Goal: Task Accomplishment & Management: Complete application form

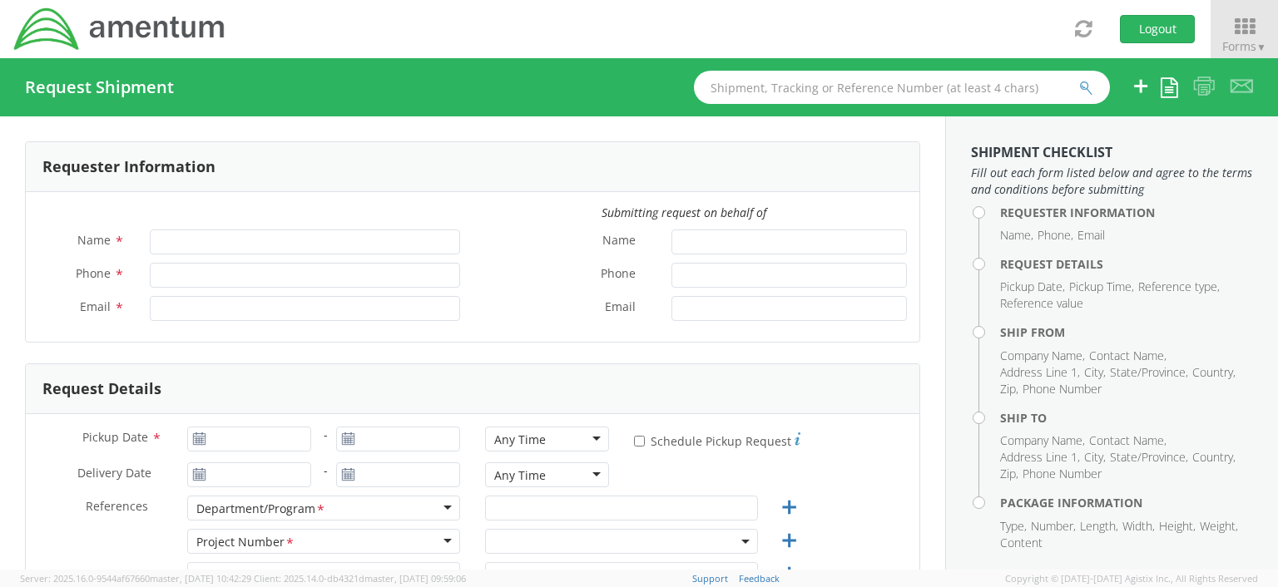
type input "[PERSON_NAME]"
type input "[PHONE_NUMBER]"
type input "[EMAIL_ADDRESS][DOMAIN_NAME]"
select select "OCCP.100054.00000"
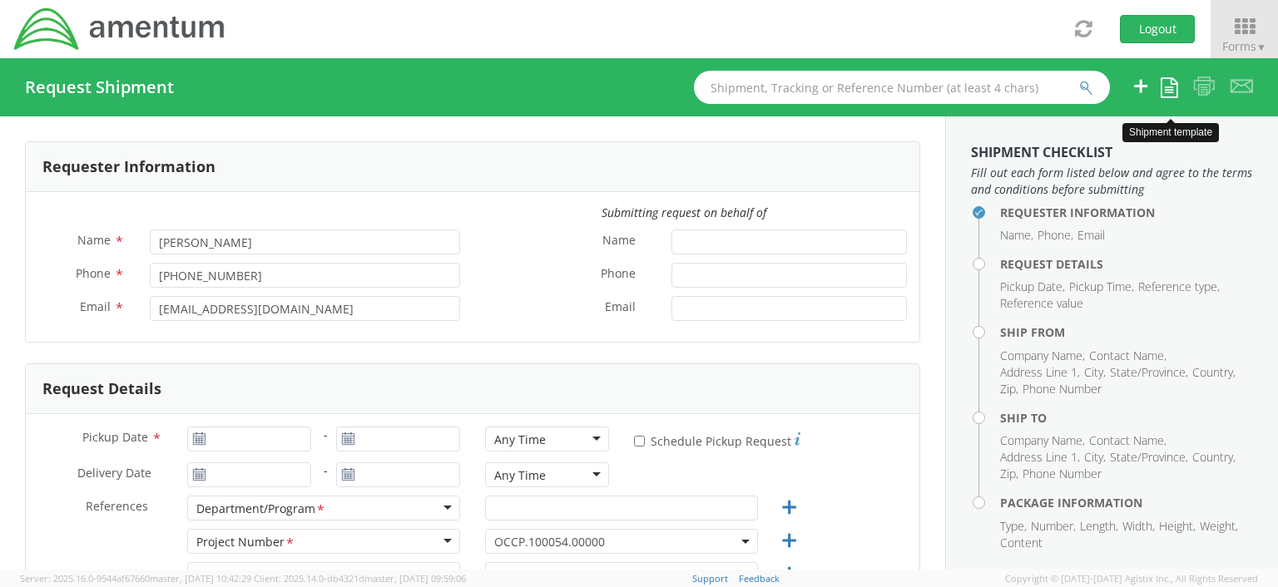
click at [1170, 92] on icon at bounding box center [1169, 87] width 17 height 20
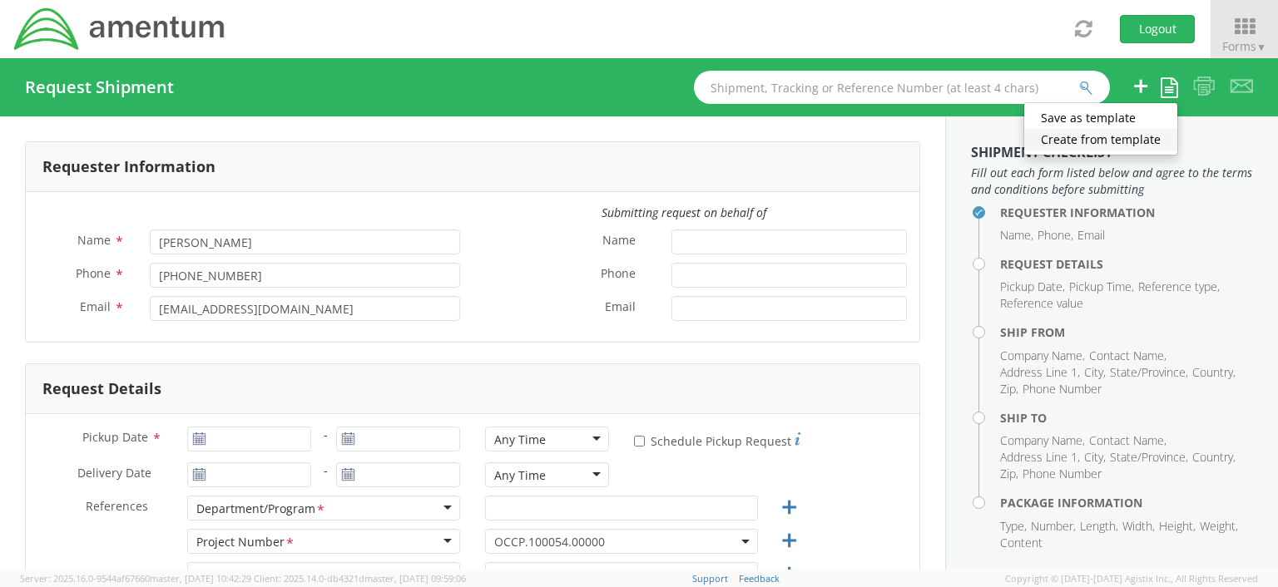
click at [1145, 139] on link "Create from template" at bounding box center [1100, 140] width 153 height 22
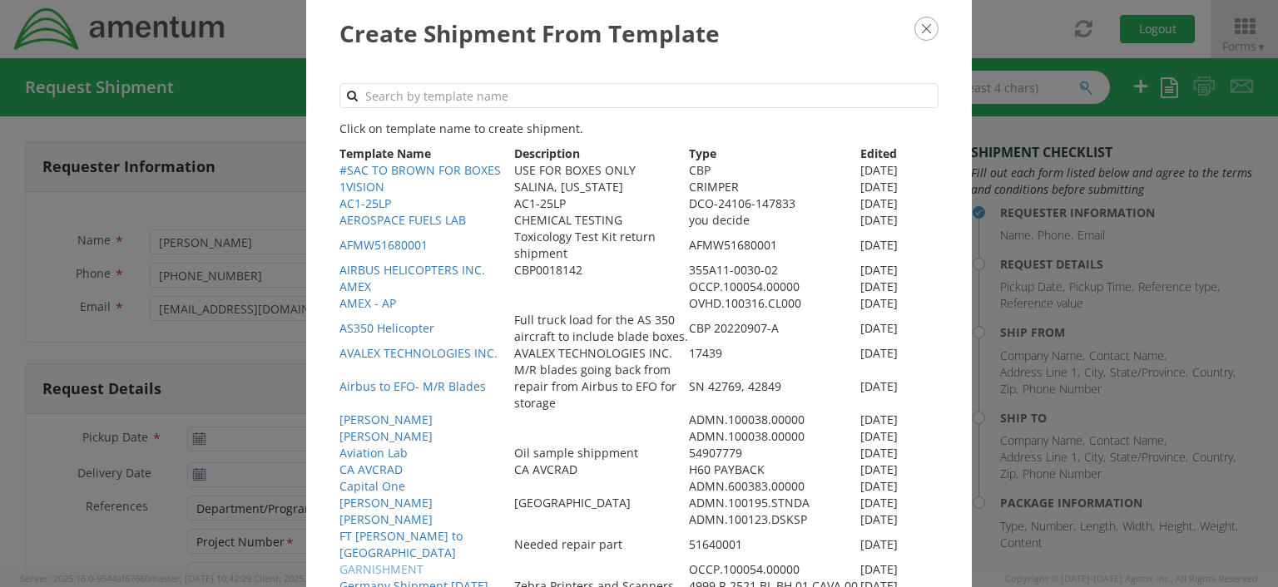
click at [363, 570] on link "GARNISHMENT" at bounding box center [381, 570] width 84 height 16
type input "[DATE]"
select select
type input "Amentum"
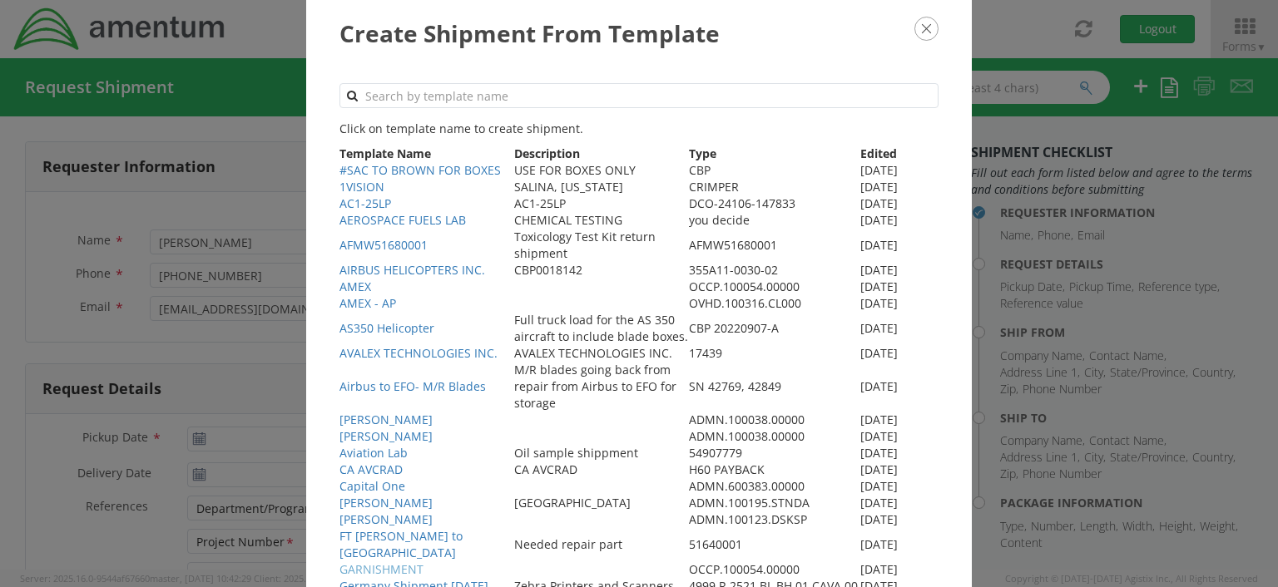
type input "[STREET_ADDRESS][PERSON_NAME]"
type input "Ste200"
type input "[GEOGRAPHIC_DATA]"
type input "20876"
type input "[PERSON_NAME]"
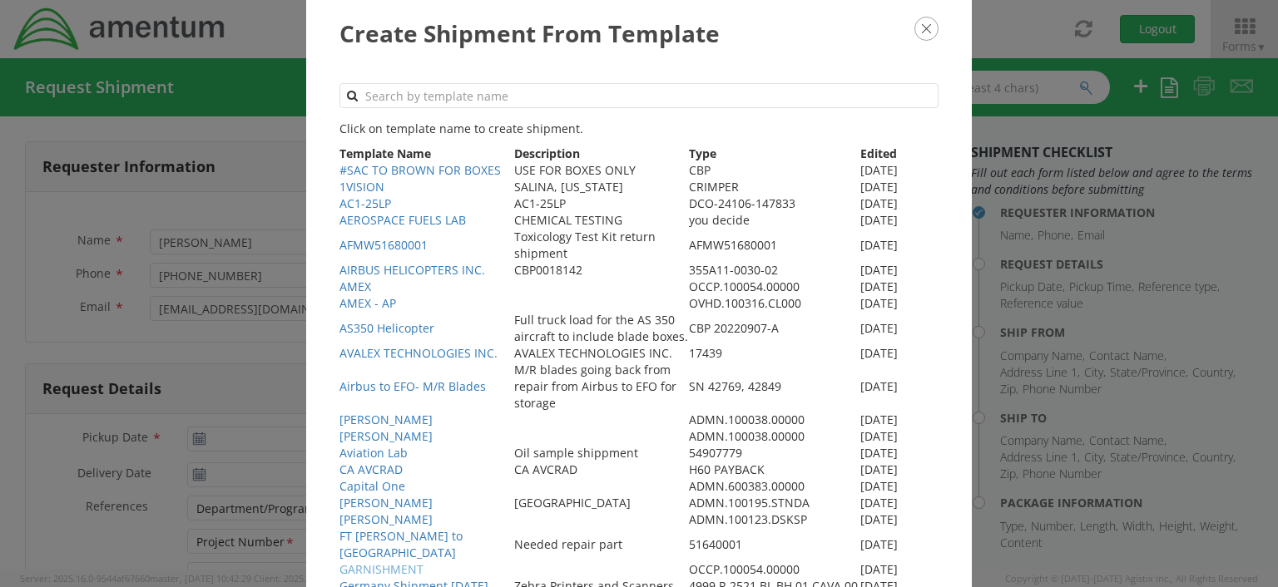
type input "3019443100"
select select
type input "Amentum"
type input "[STREET_ADDRESS]"
type input "Bellmawr"
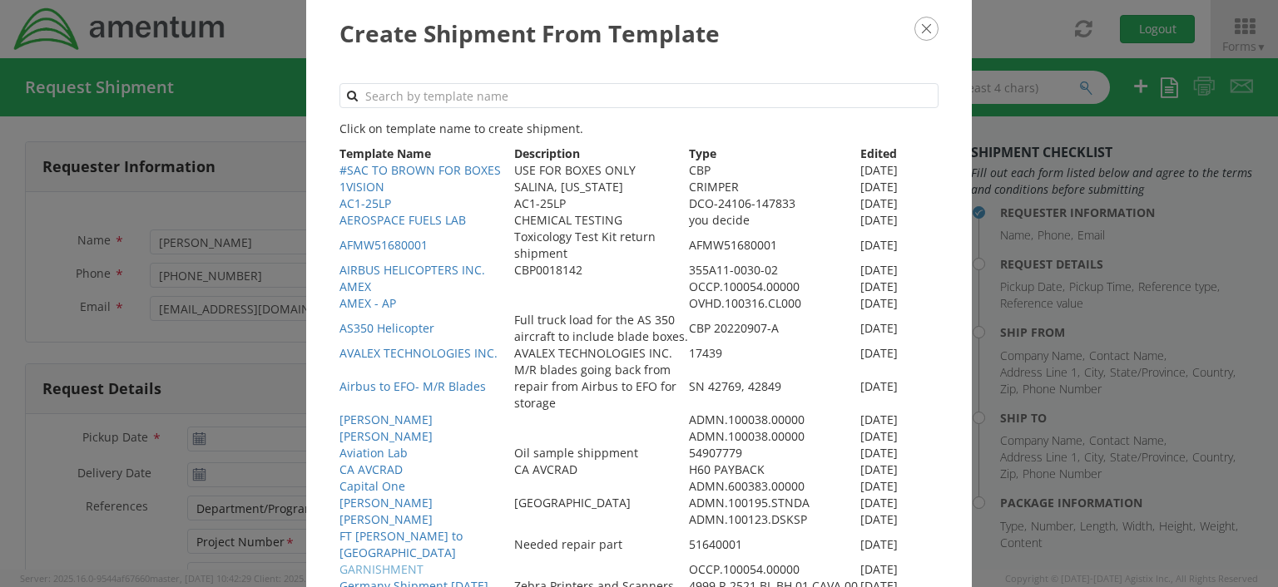
type input "08031"
type input "[PERSON_NAME]"
type input "8568723286"
type input "1"
type input "0"
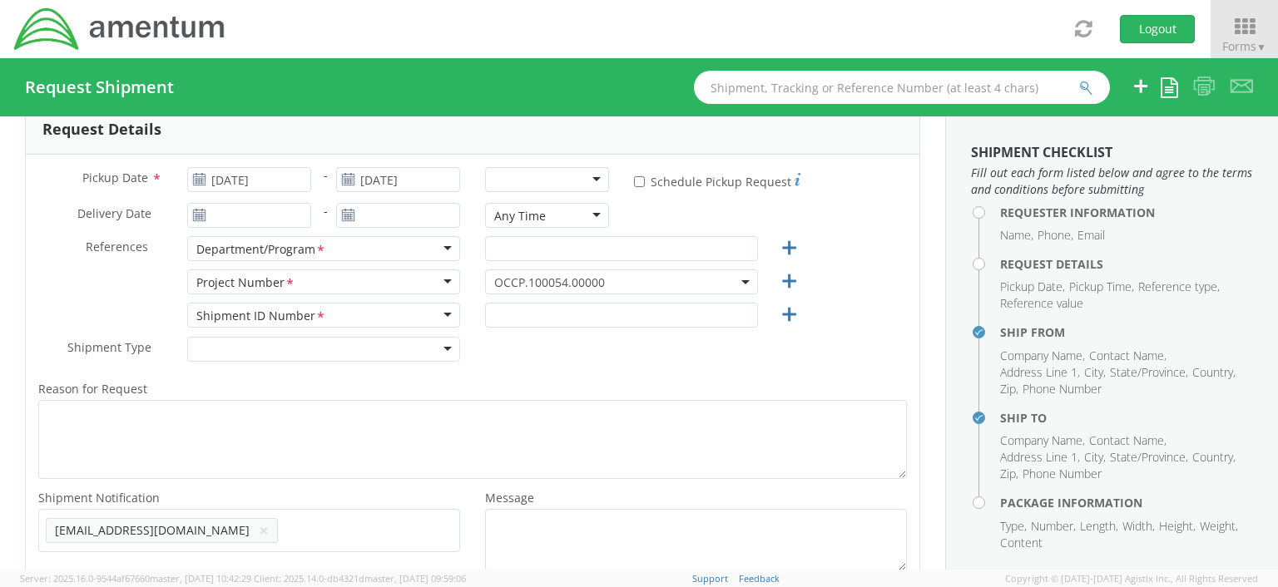
scroll to position [263, 0]
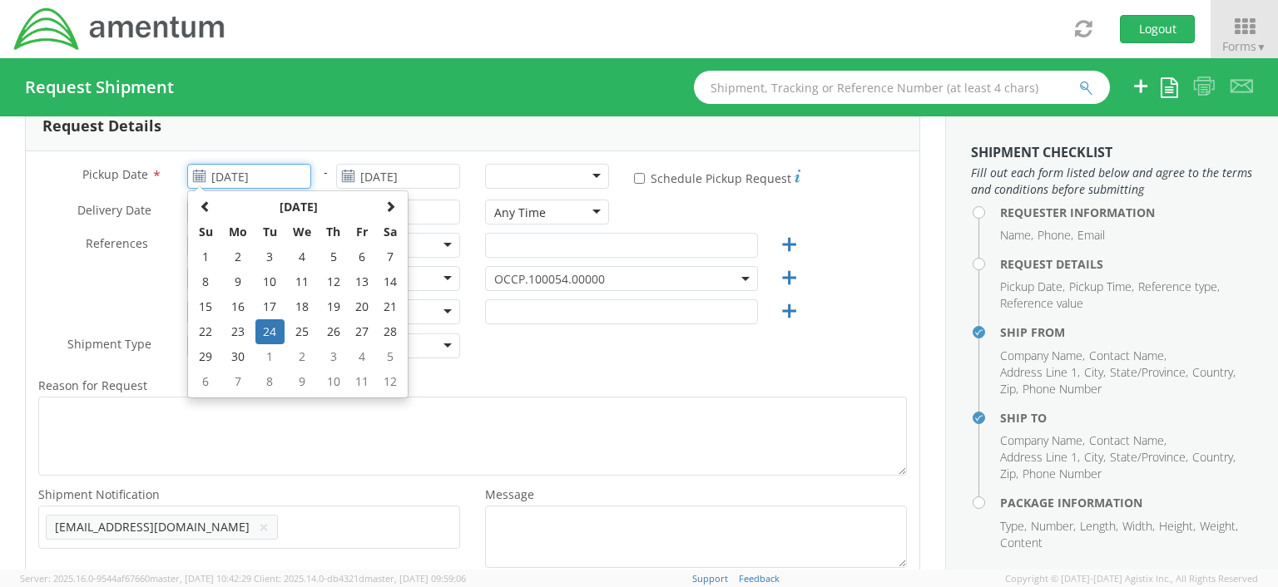
click at [293, 176] on input "[DATE]" at bounding box center [249, 176] width 124 height 25
click at [390, 204] on span at bounding box center [390, 206] width 12 height 12
click at [267, 308] on td "12" at bounding box center [269, 306] width 29 height 25
type input "[DATE]"
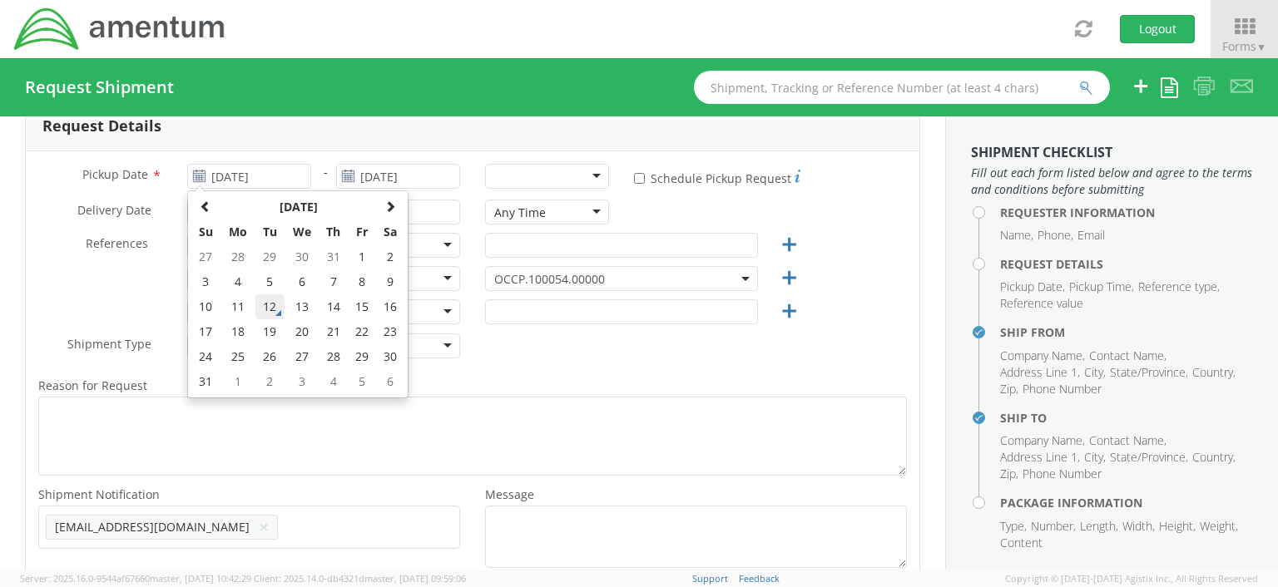
type input "[DATE]"
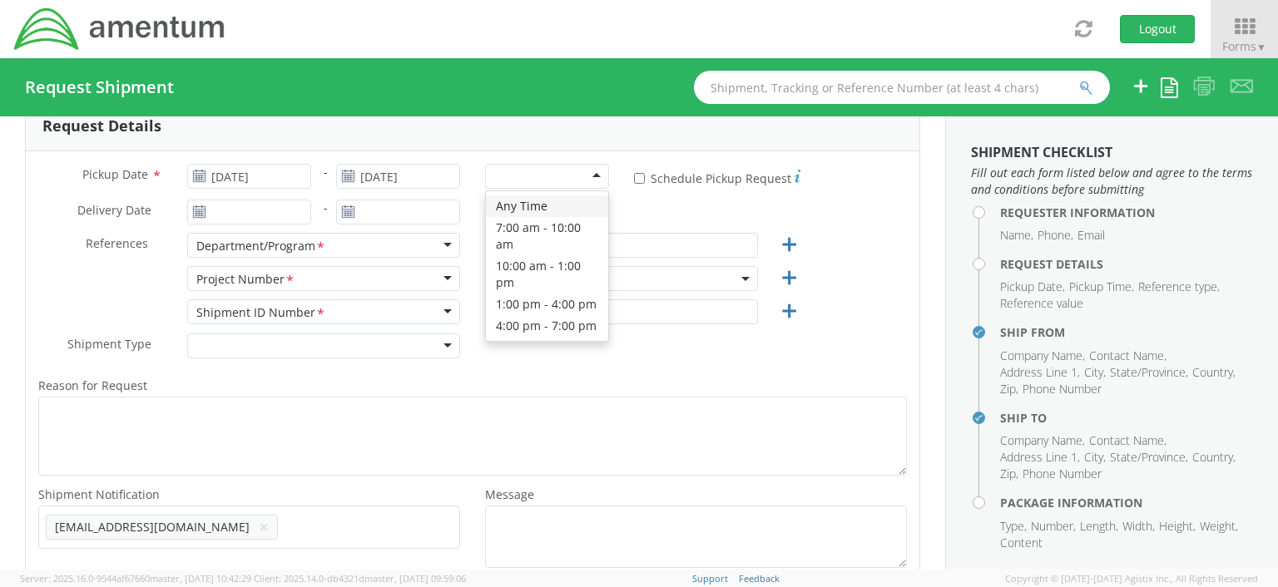
click at [589, 175] on div at bounding box center [547, 176] width 124 height 25
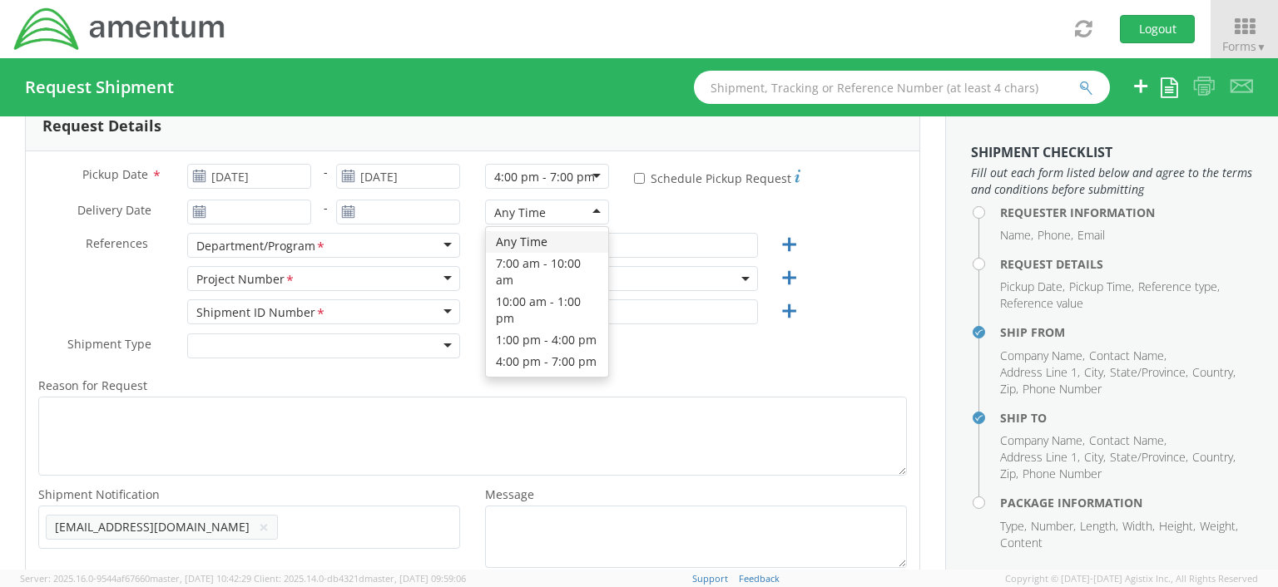
click at [589, 211] on div "Any Time" at bounding box center [547, 212] width 124 height 25
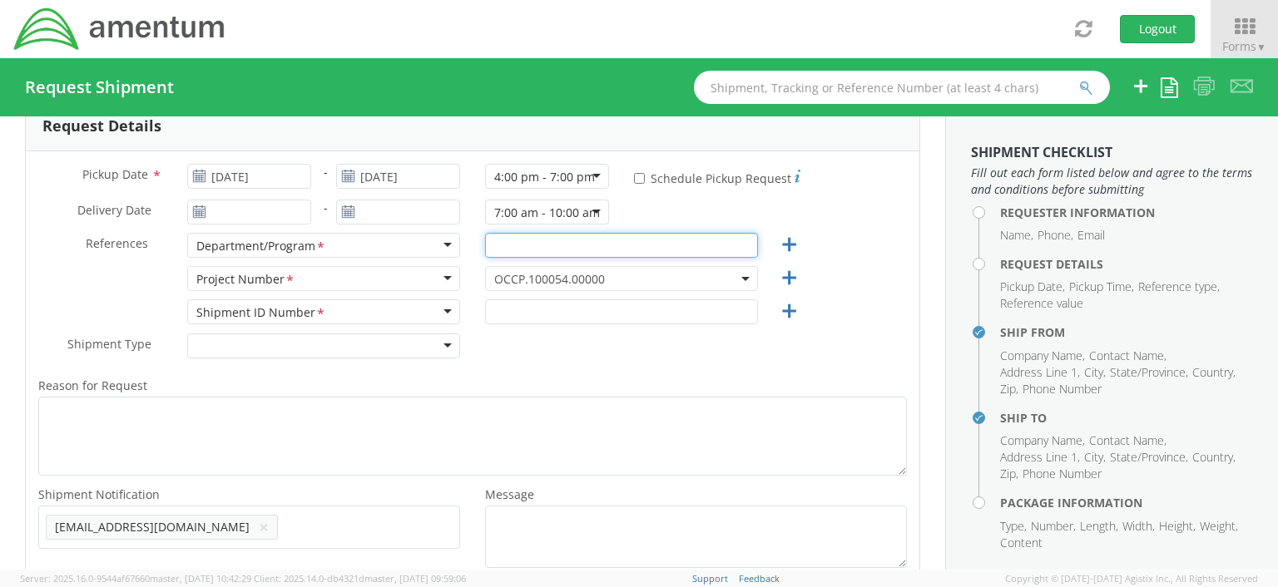
click at [496, 248] on input "text" at bounding box center [621, 245] width 273 height 25
type input "Payroll"
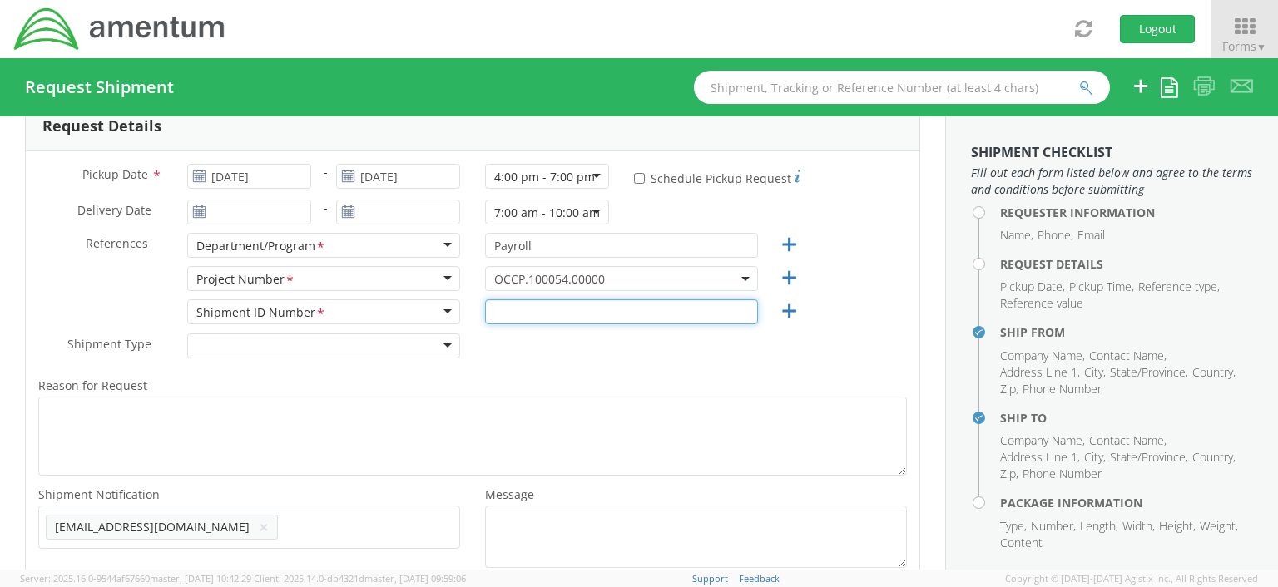
click at [519, 314] on input "text" at bounding box center [621, 311] width 273 height 25
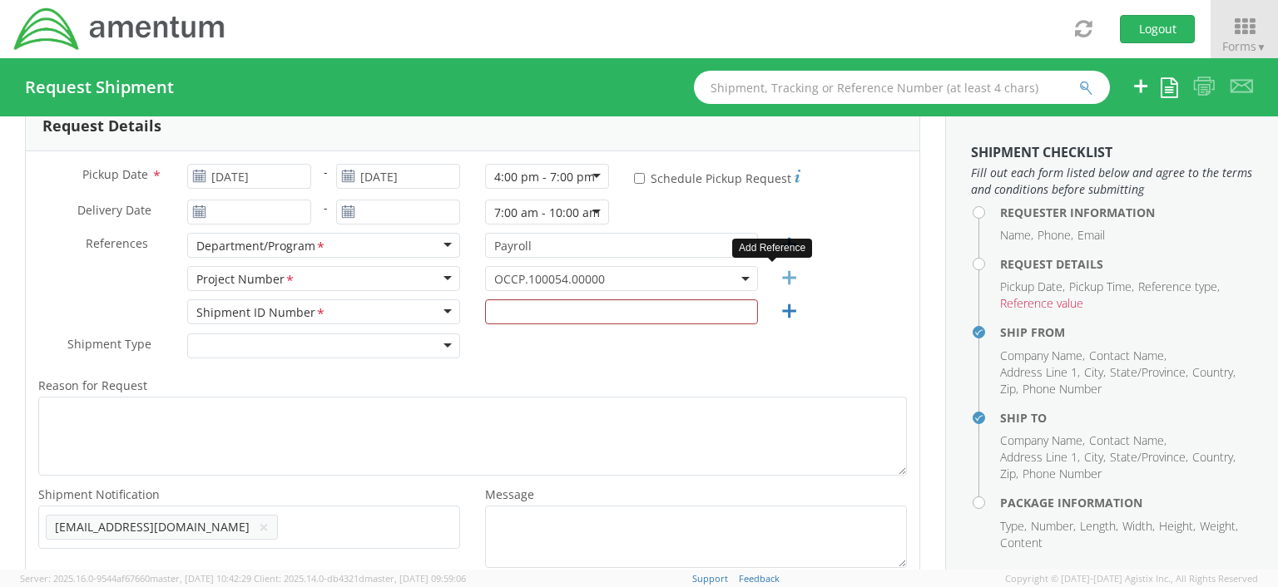
click at [779, 276] on icon at bounding box center [789, 278] width 21 height 21
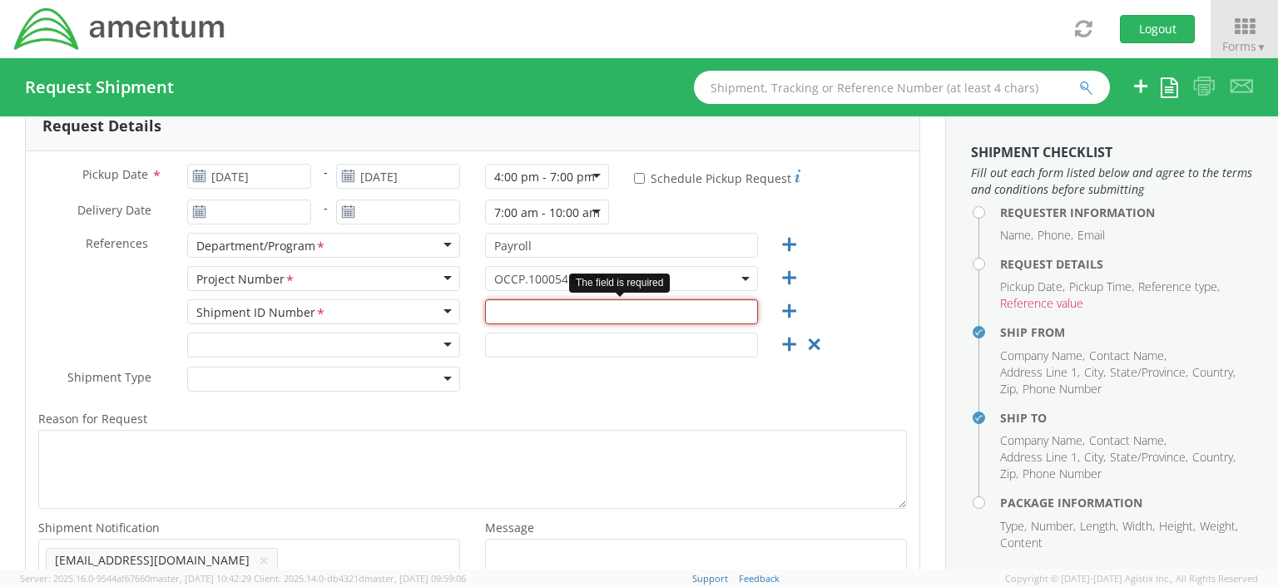
click at [488, 310] on input "text" at bounding box center [621, 311] width 273 height 25
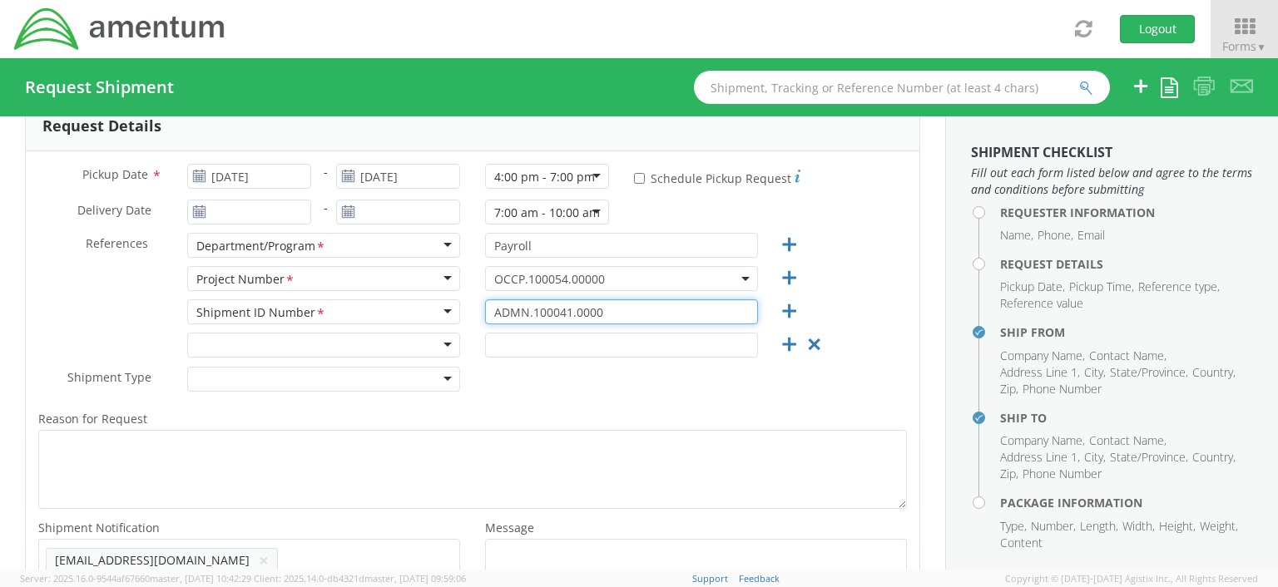
type input "ADMN.100041.00000"
drag, startPoint x: 487, startPoint y: 309, endPoint x: 608, endPoint y: 314, distance: 121.6
click at [608, 314] on input "ADMN.100041.00000" at bounding box center [621, 311] width 273 height 25
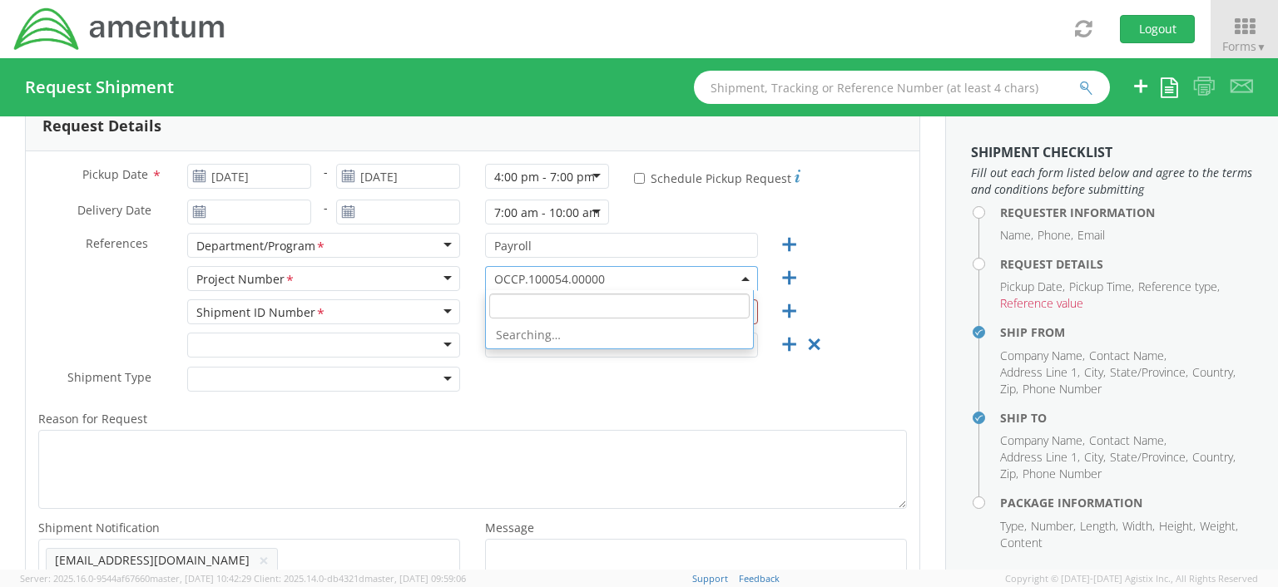
click at [741, 277] on b at bounding box center [745, 279] width 8 height 4
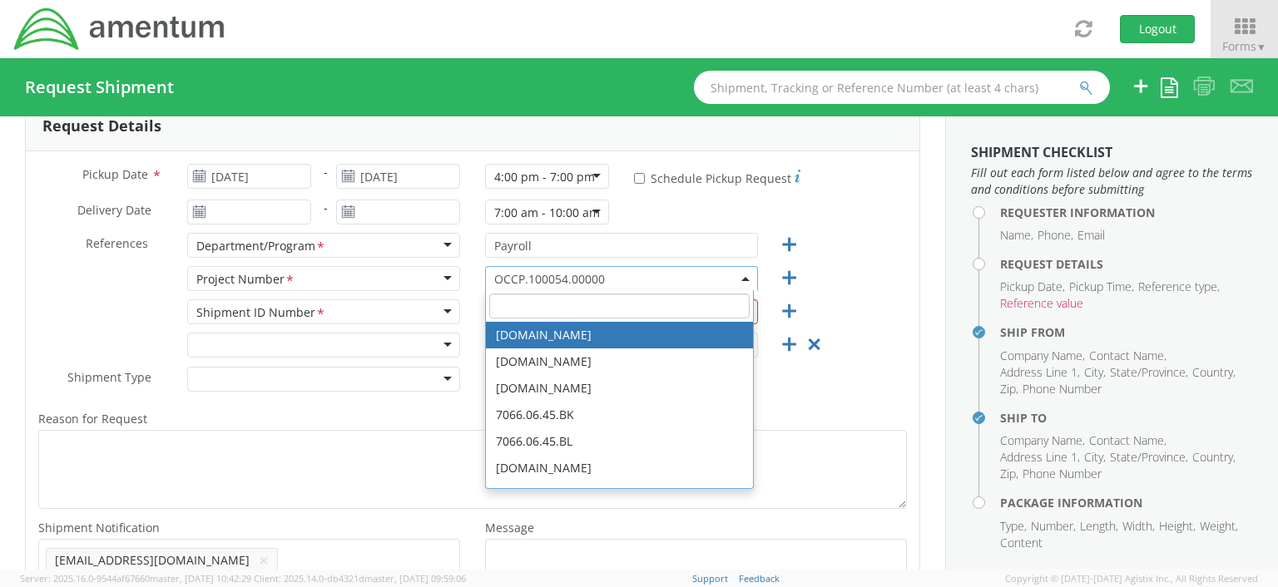
paste input "ADMN.100041.00000"
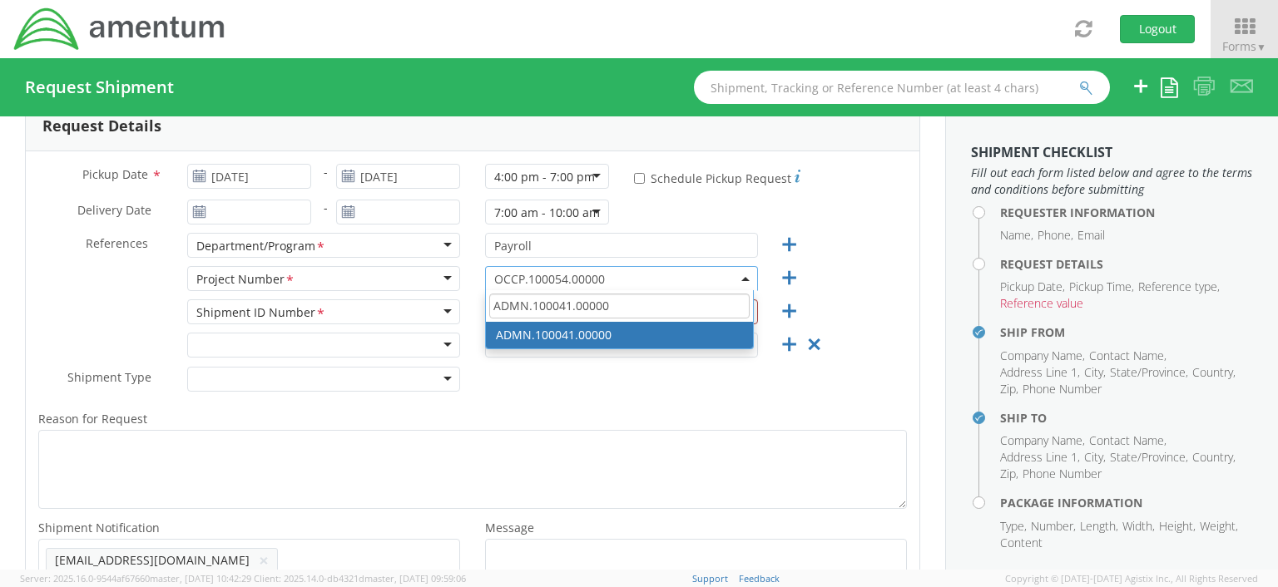
type input "ADMN.100041.00000"
select select "ADMN.100041.00000"
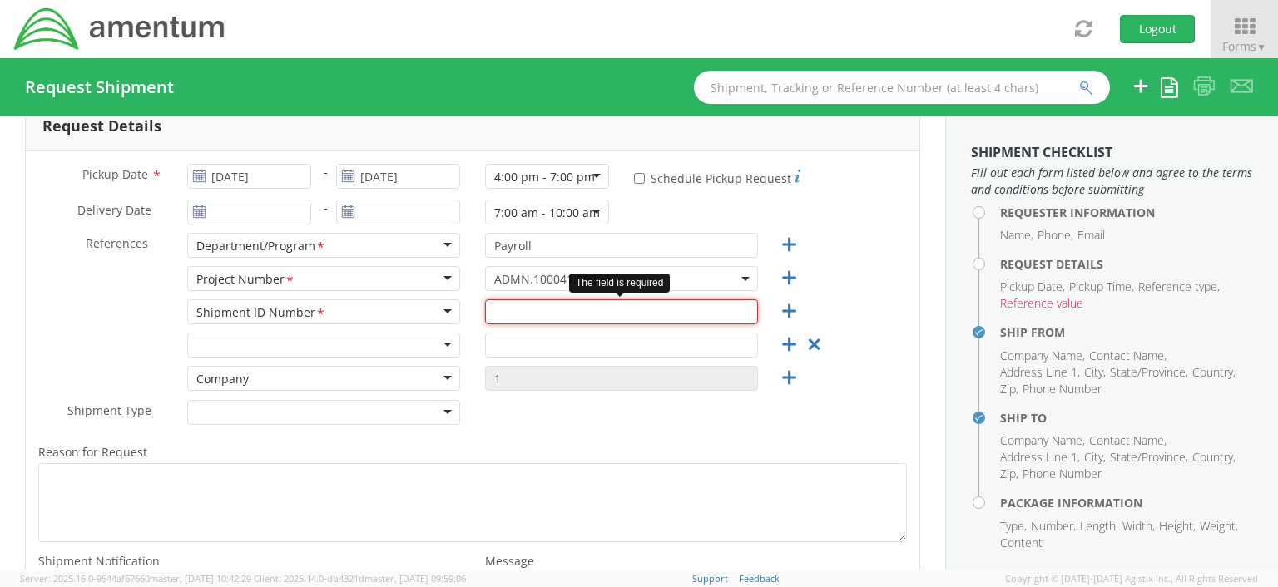
click at [485, 310] on input "text" at bounding box center [621, 311] width 273 height 25
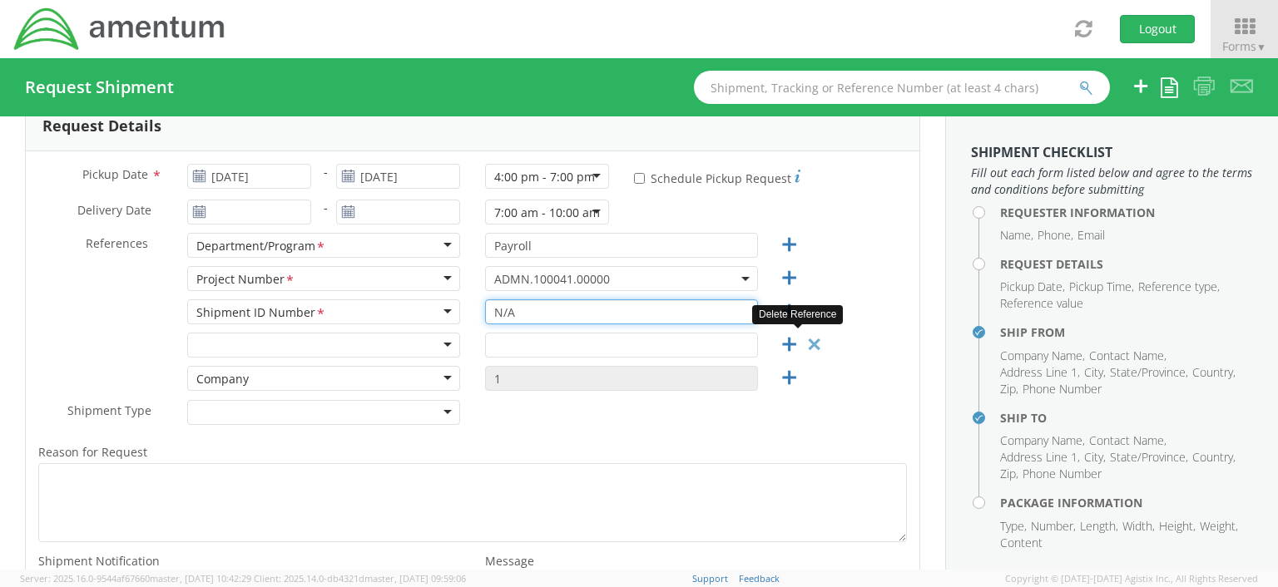
type input "N/A"
click at [804, 341] on icon at bounding box center [814, 344] width 21 height 21
type input "1"
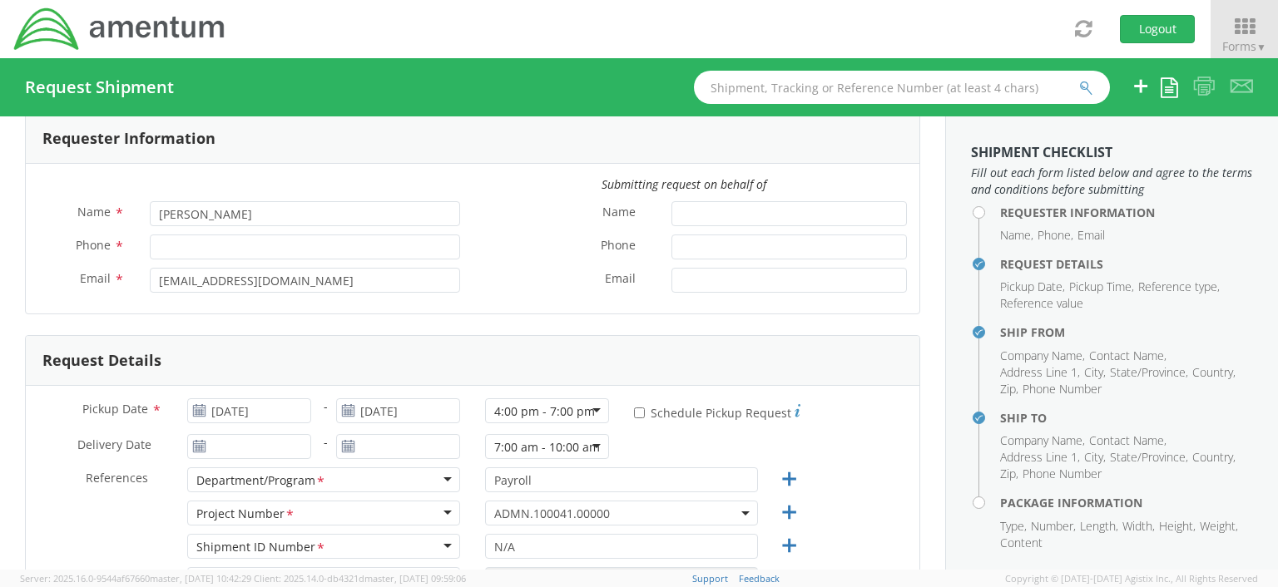
scroll to position [24, 0]
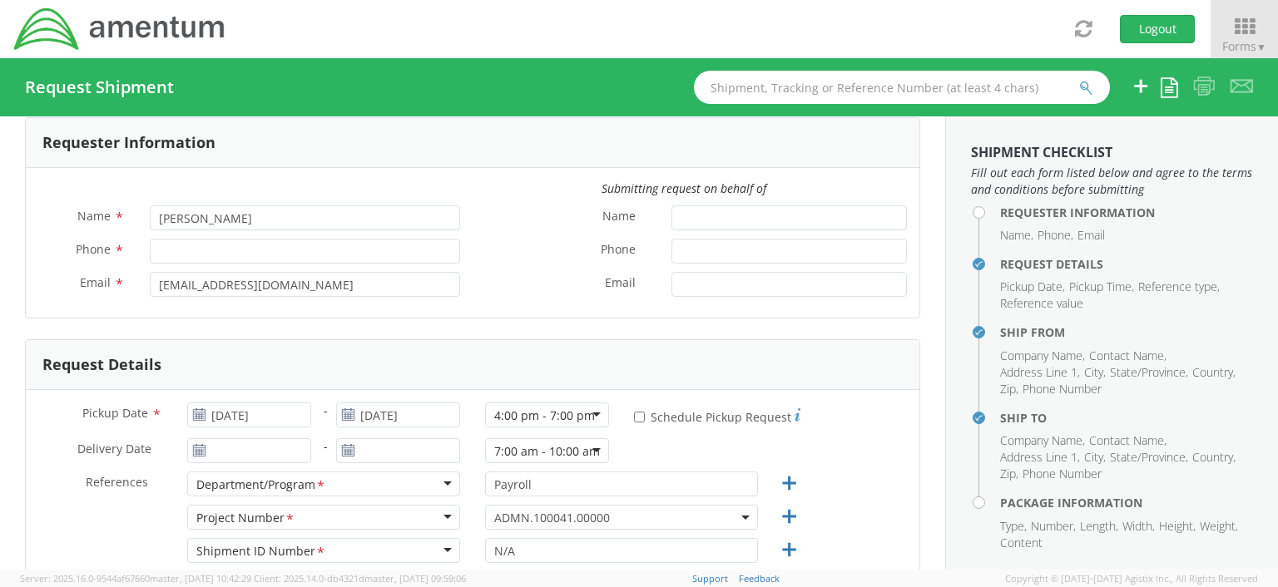
click at [136, 255] on div "Phone *" at bounding box center [249, 251] width 447 height 25
click at [153, 249] on input "Phone *" at bounding box center [305, 251] width 310 height 25
type input "3019443100"
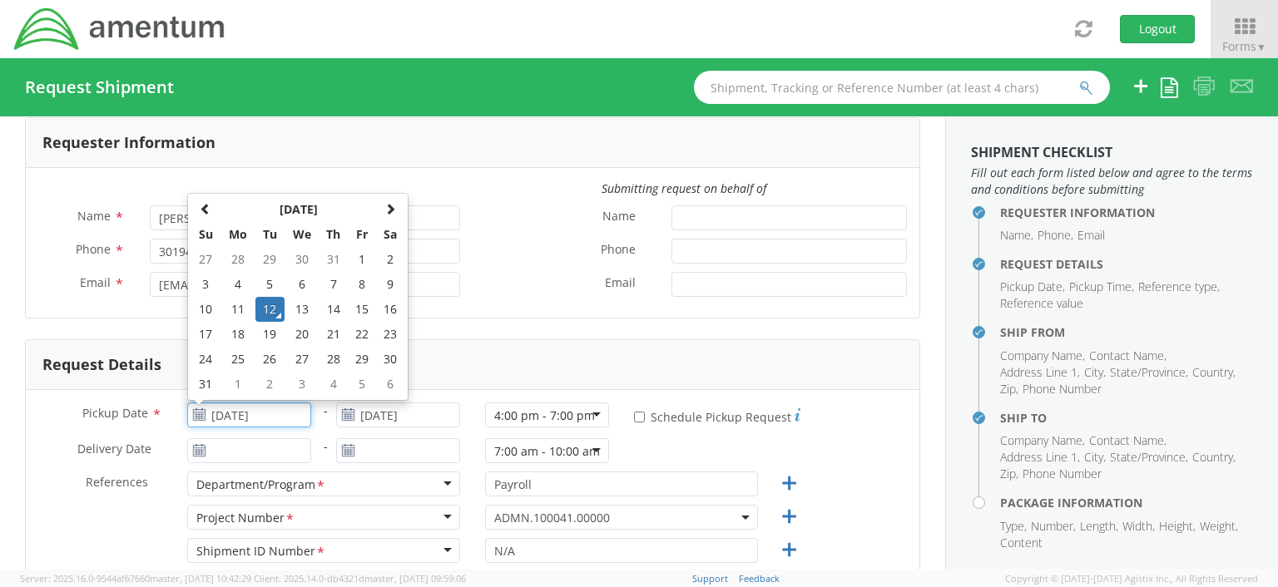
click at [294, 414] on input "[DATE]" at bounding box center [249, 415] width 124 height 25
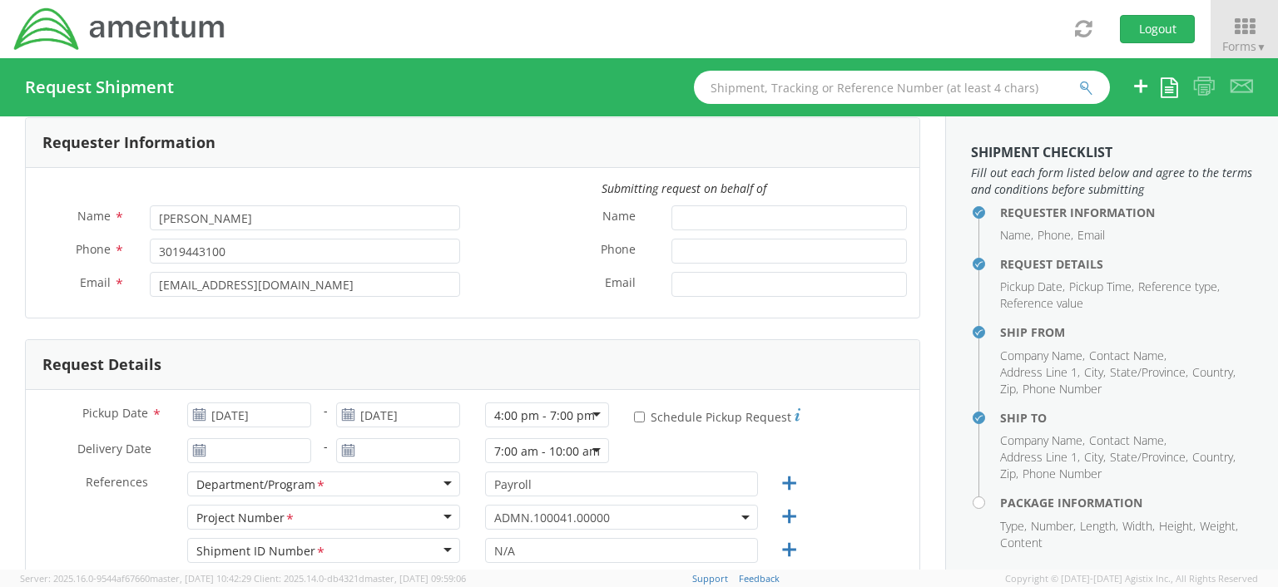
click at [384, 484] on div "Department/Program *" at bounding box center [323, 484] width 273 height 25
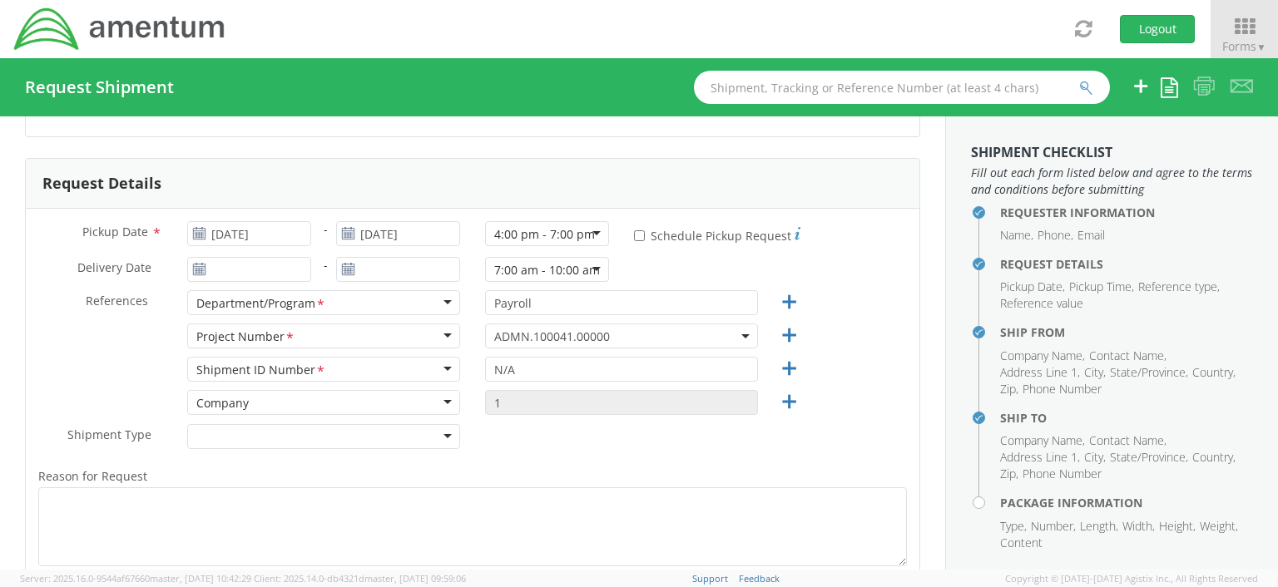
scroll to position [214, 0]
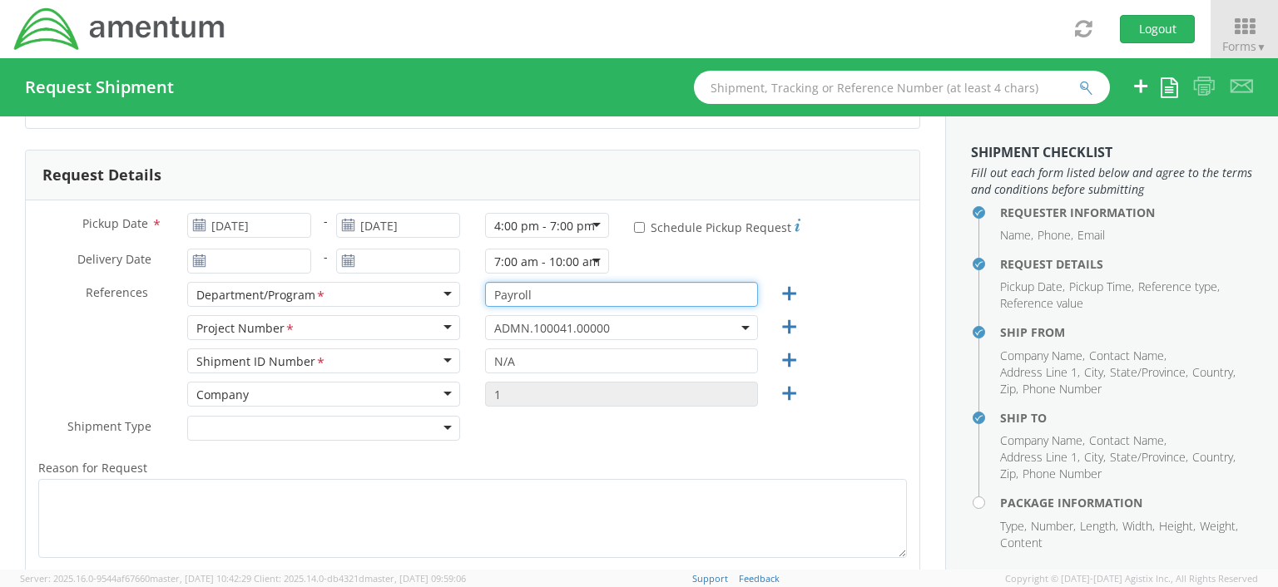
click at [632, 290] on input "Payroll" at bounding box center [621, 294] width 273 height 25
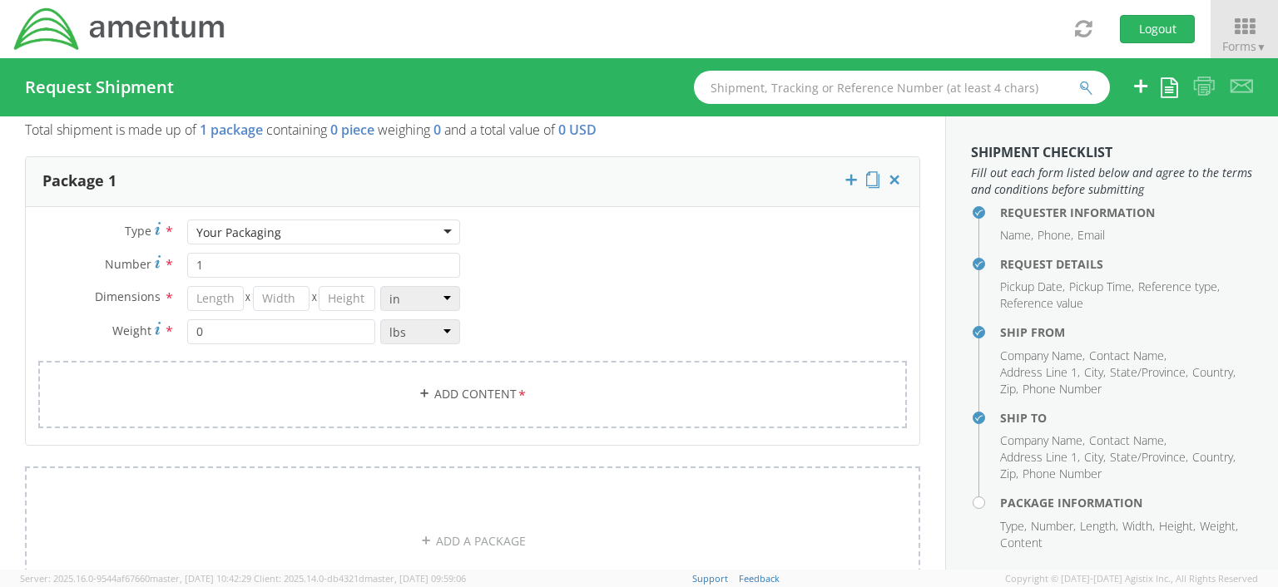
scroll to position [1365, 0]
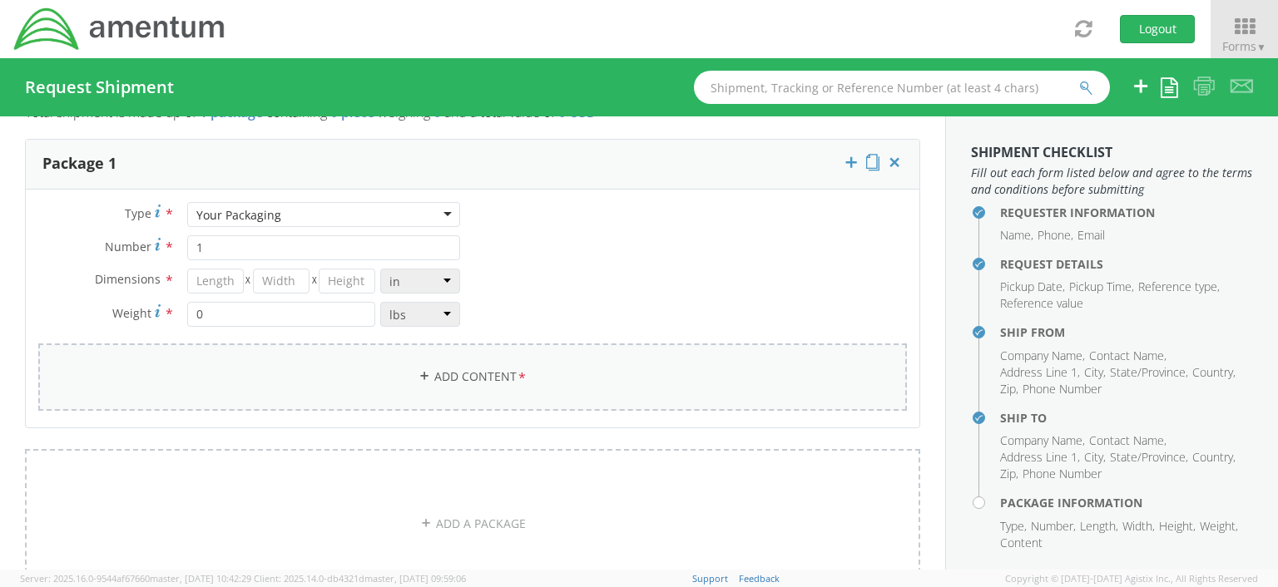
click at [459, 374] on link "Add Content *" at bounding box center [472, 377] width 869 height 67
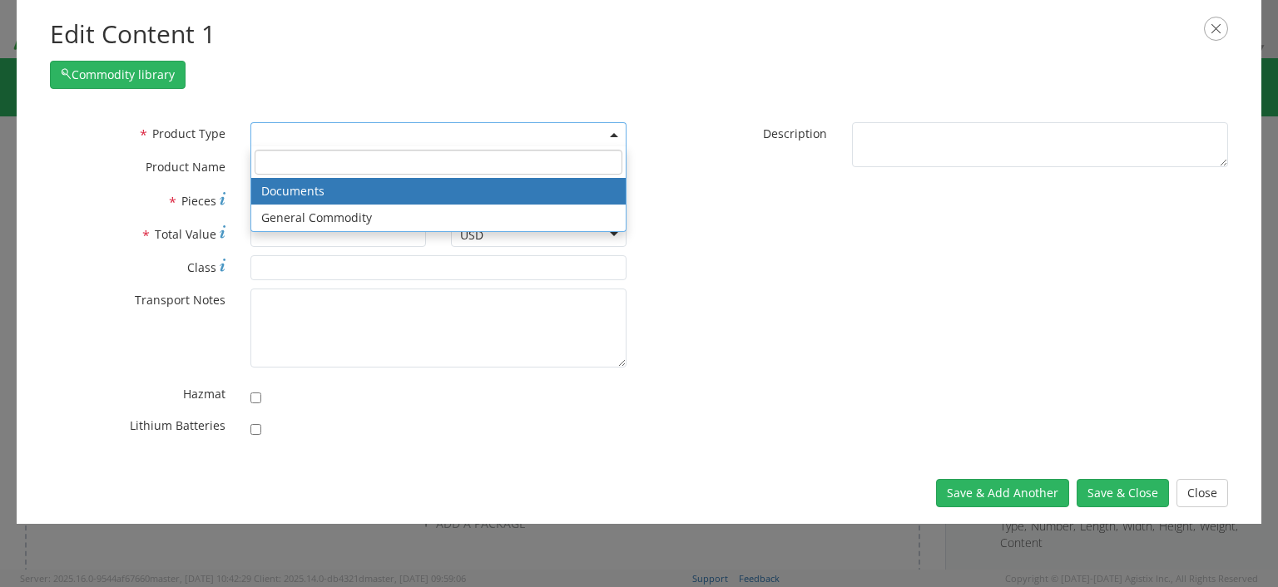
click at [616, 131] on span at bounding box center [438, 134] width 376 height 25
drag, startPoint x: 422, startPoint y: 183, endPoint x: 456, endPoint y: 243, distance: 68.9
select select "DOCUMENT"
type input "Documents"
type input "1"
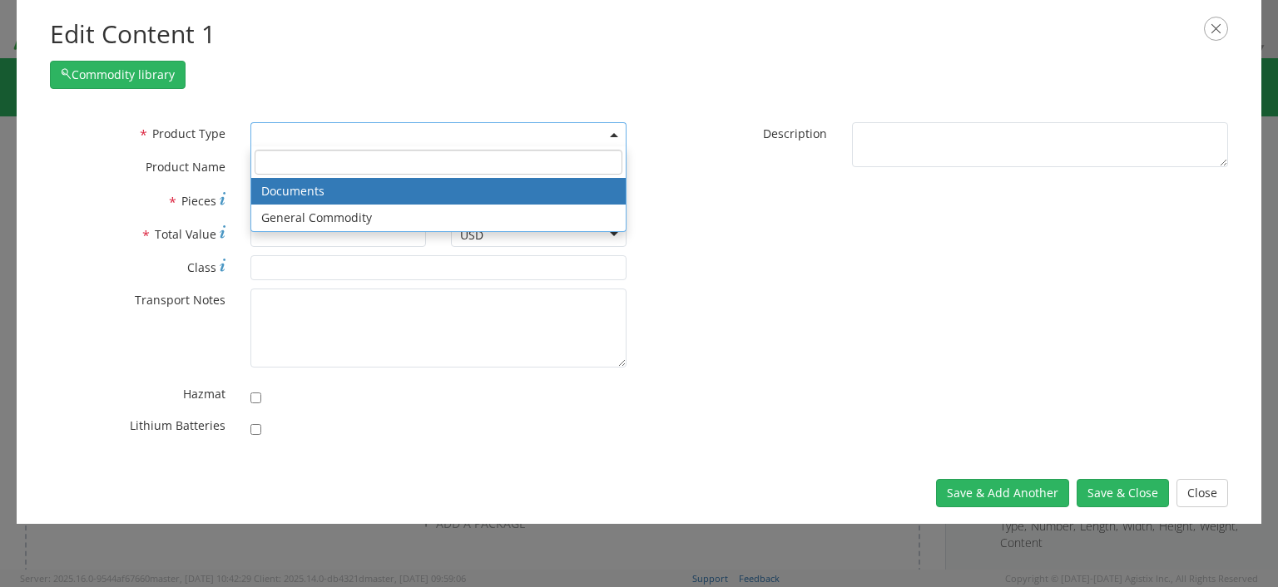
type input "1"
type textarea "Documents"
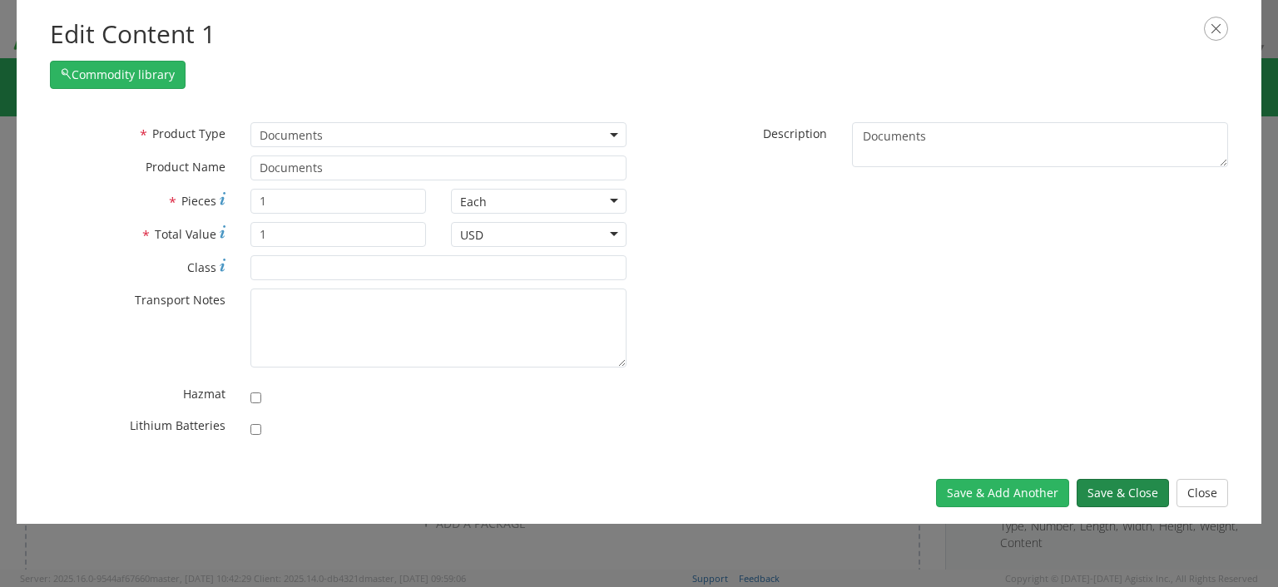
click at [1108, 495] on button "Save & Close" at bounding box center [1123, 493] width 92 height 28
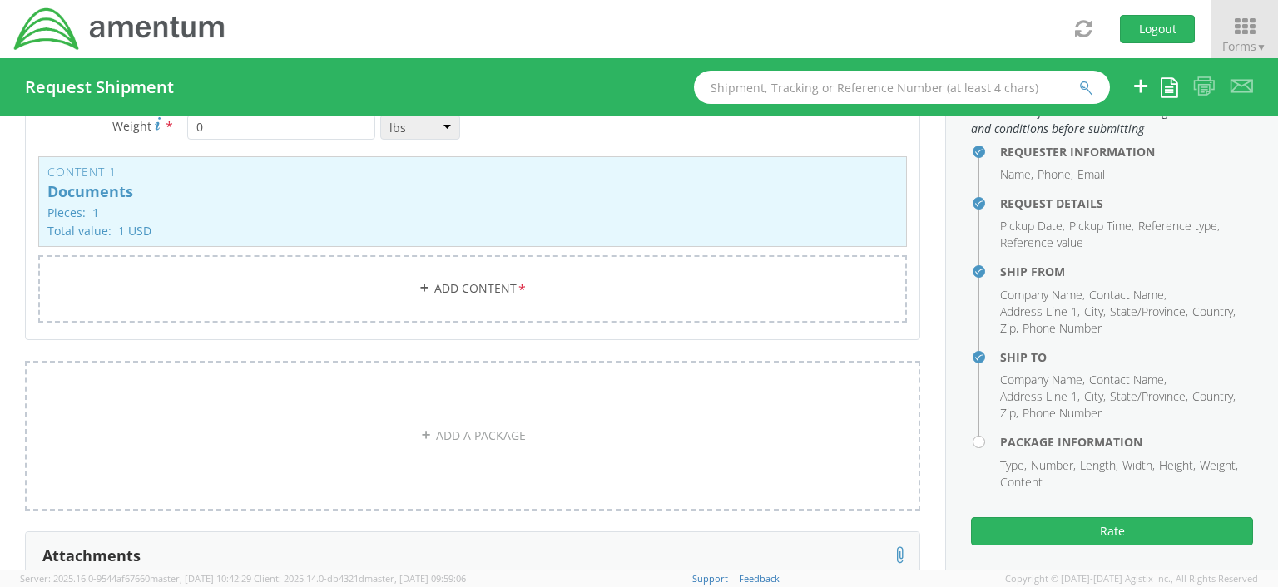
scroll to position [69, 0]
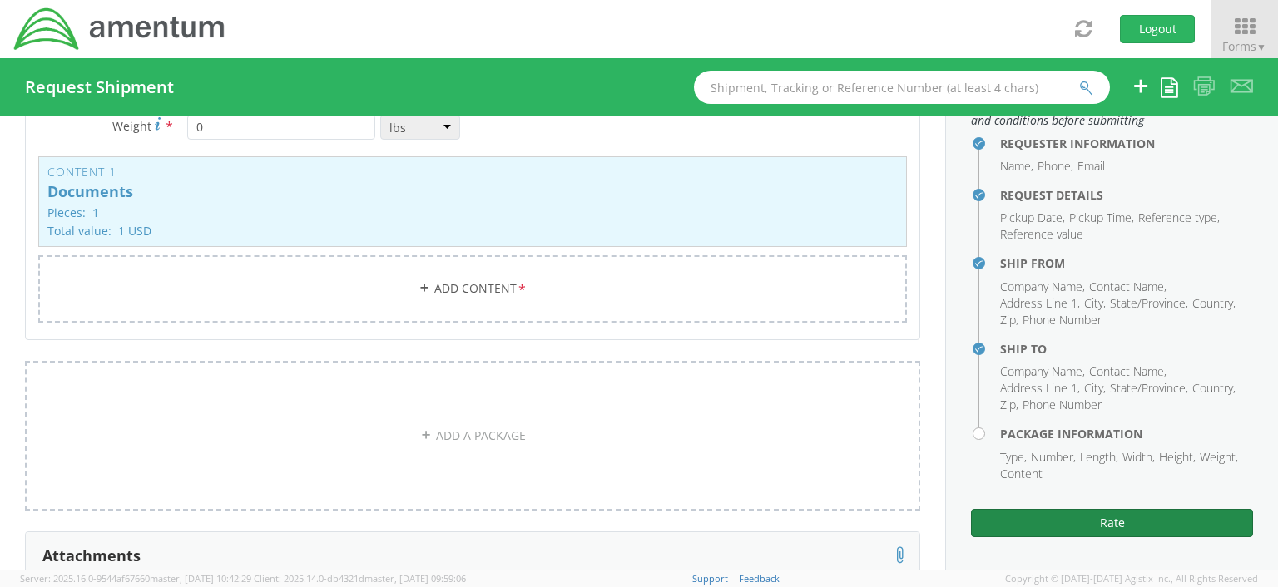
click at [1098, 522] on button "Rate" at bounding box center [1112, 523] width 282 height 28
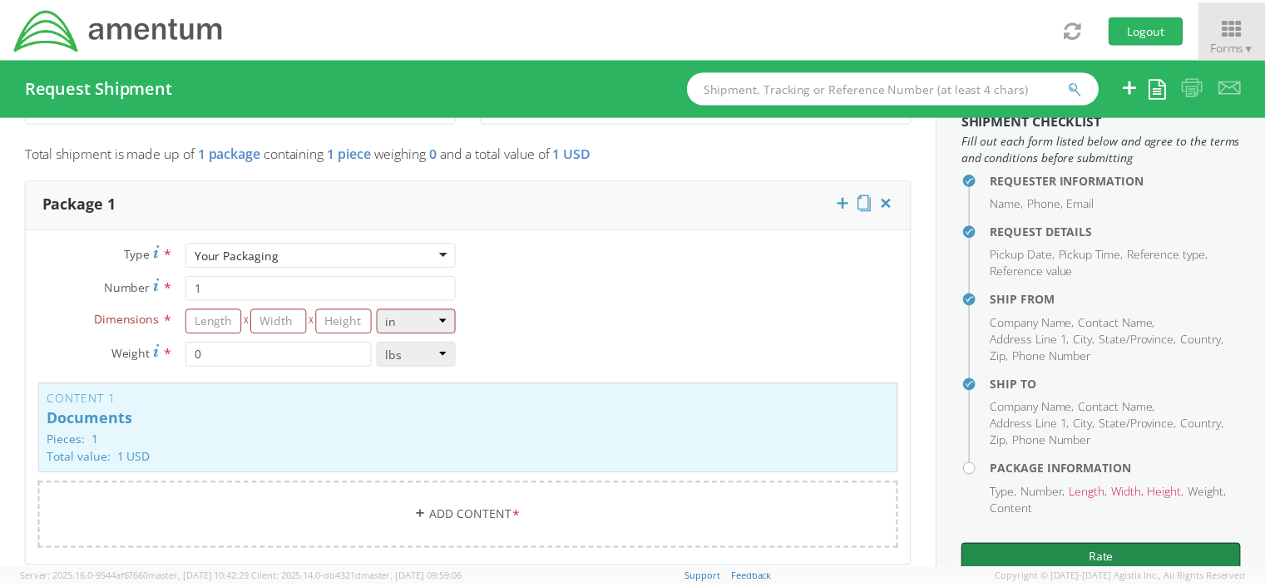
scroll to position [1328, 0]
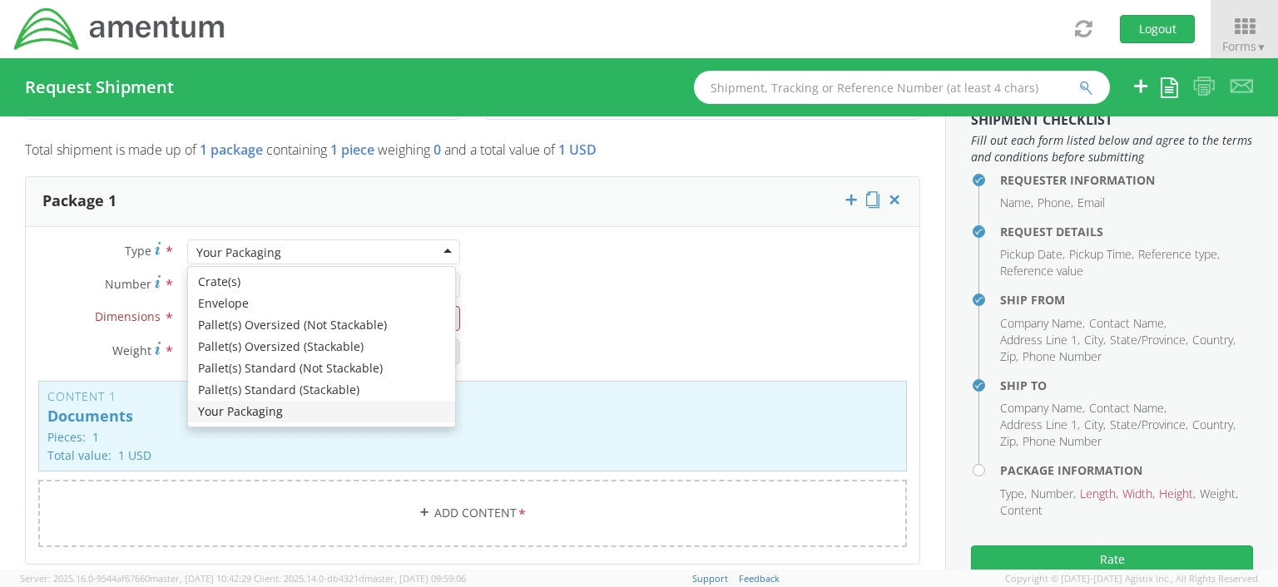
click at [442, 246] on div "Your Packaging" at bounding box center [323, 252] width 273 height 25
type input "9.5"
type input "12.5"
type input "0.25"
type input "1"
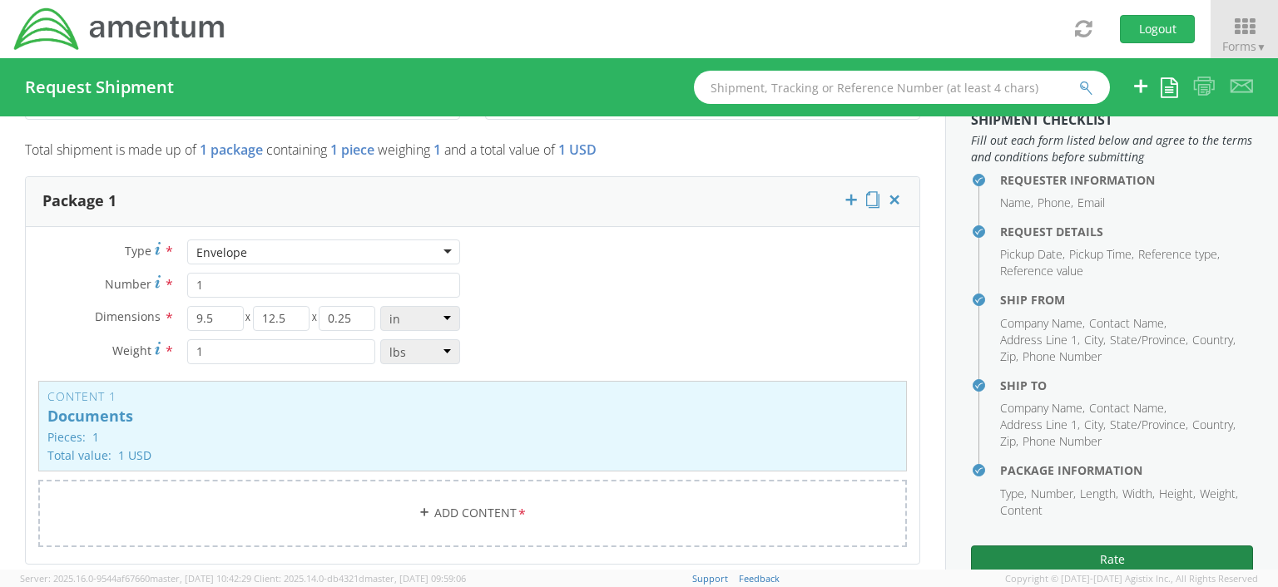
click at [1104, 562] on button "Rate" at bounding box center [1112, 560] width 282 height 28
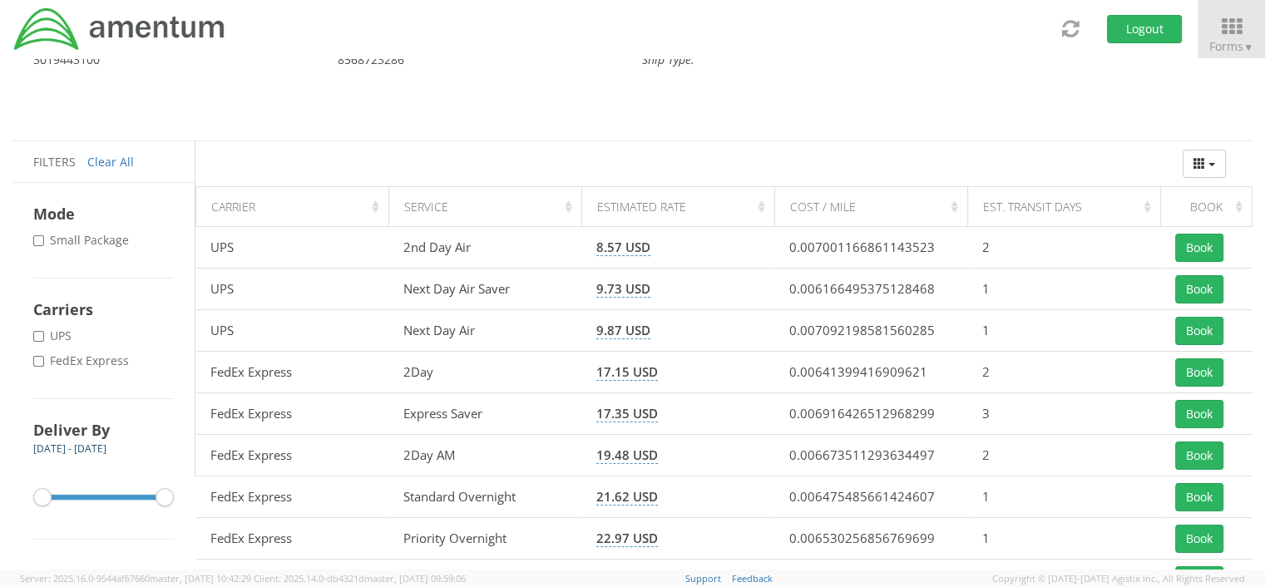
scroll to position [93, 0]
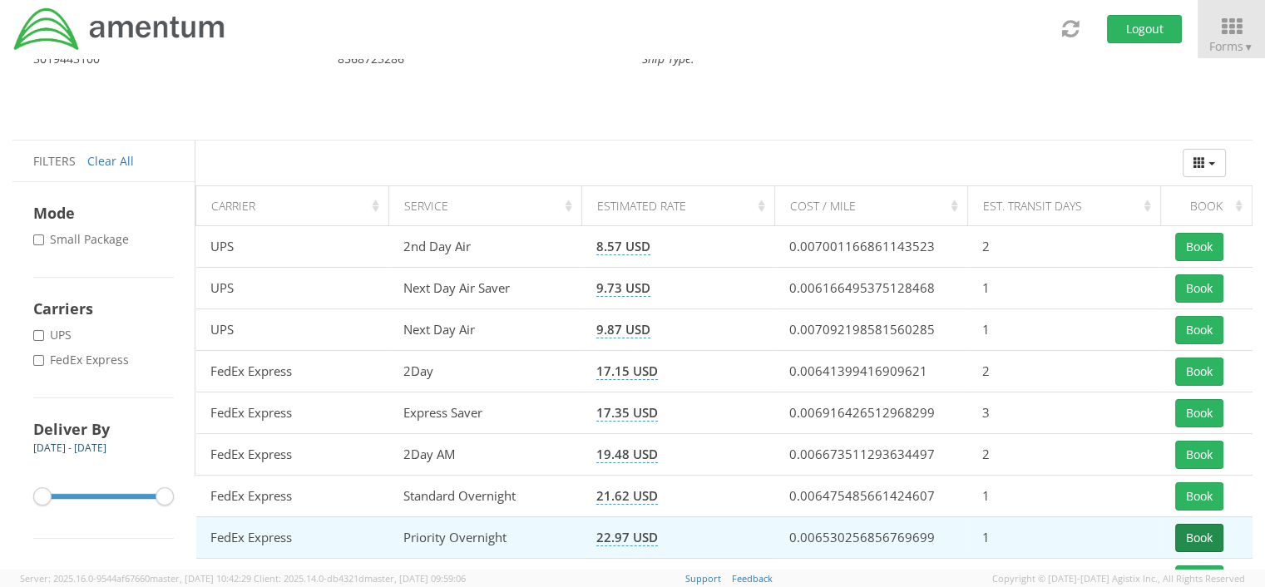
click at [1190, 537] on button "Book" at bounding box center [1200, 538] width 48 height 28
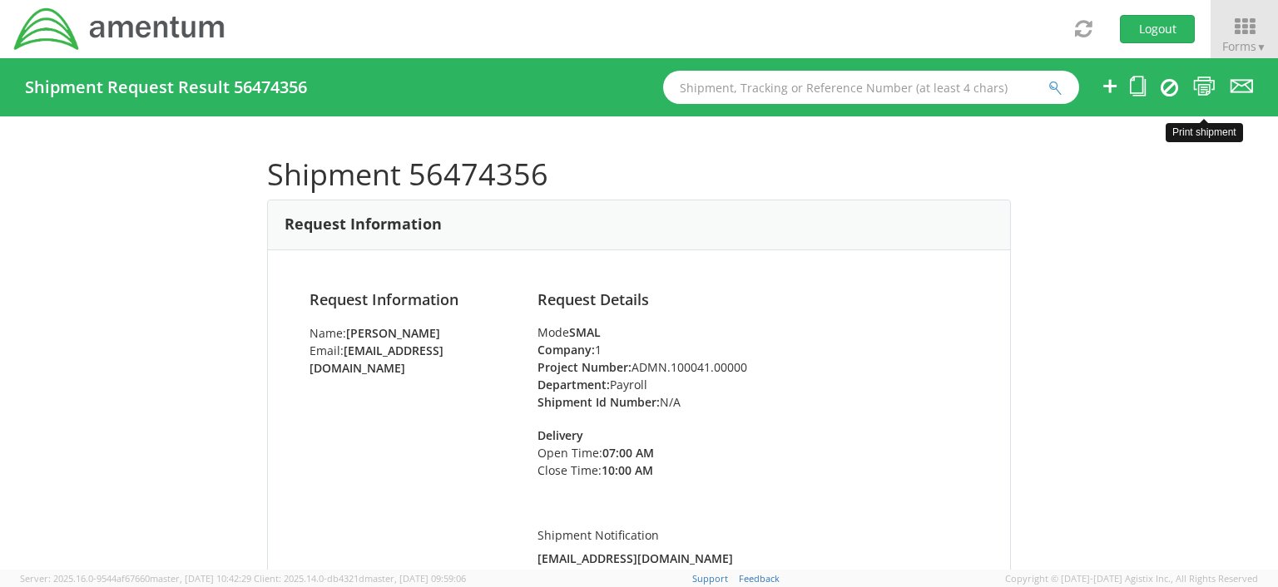
click at [1198, 87] on icon at bounding box center [1204, 86] width 22 height 21
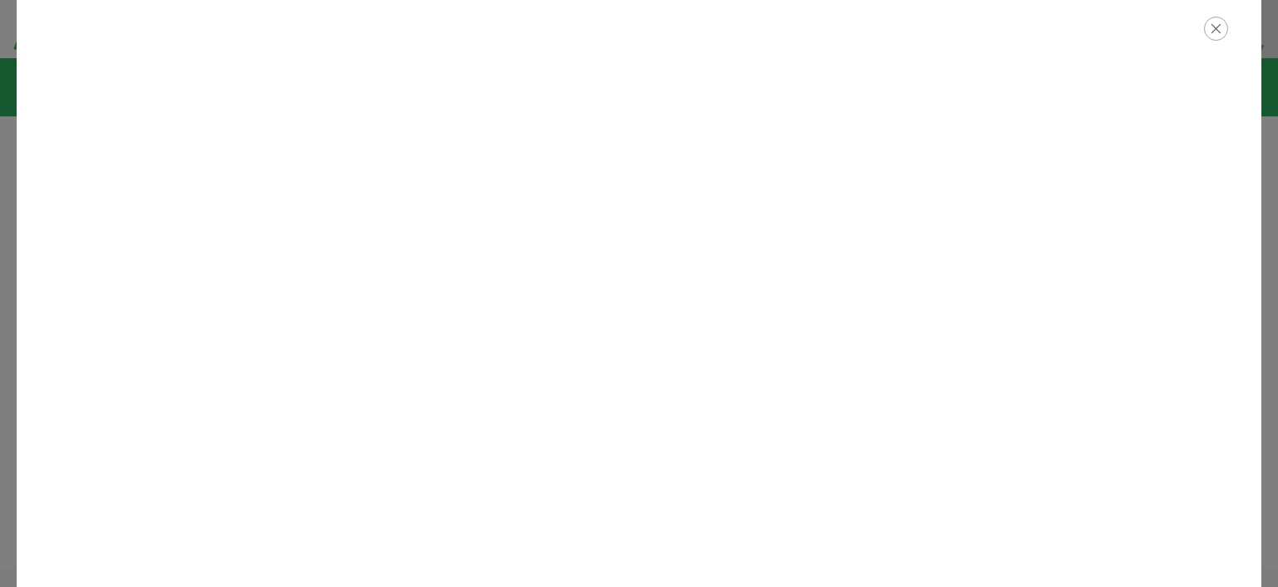
click at [1216, 32] on icon "button" at bounding box center [1216, 29] width 24 height 24
